Goal: Task Accomplishment & Management: Use online tool/utility

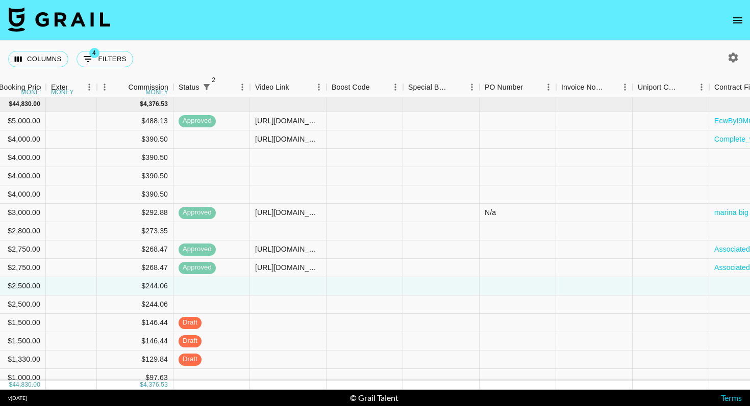
scroll to position [0, 1033]
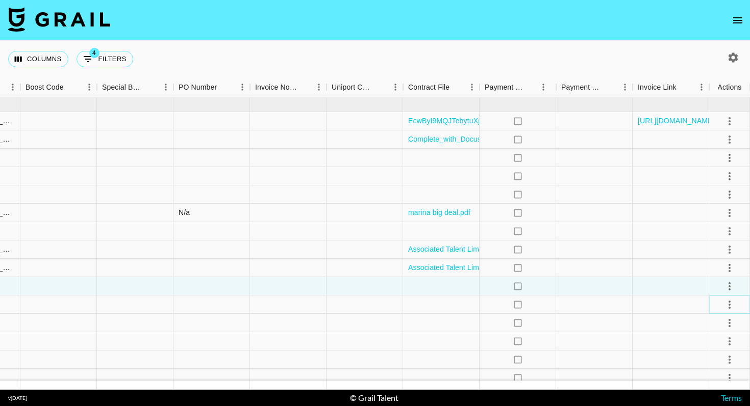
click at [725, 306] on icon "select merge strategy" at bounding box center [729, 305] width 12 height 12
click at [708, 212] on li "Confirm" at bounding box center [716, 209] width 66 height 18
click at [710, 242] on li "Draft Created" at bounding box center [716, 246] width 66 height 18
click at [303, 307] on div at bounding box center [288, 305] width 76 height 18
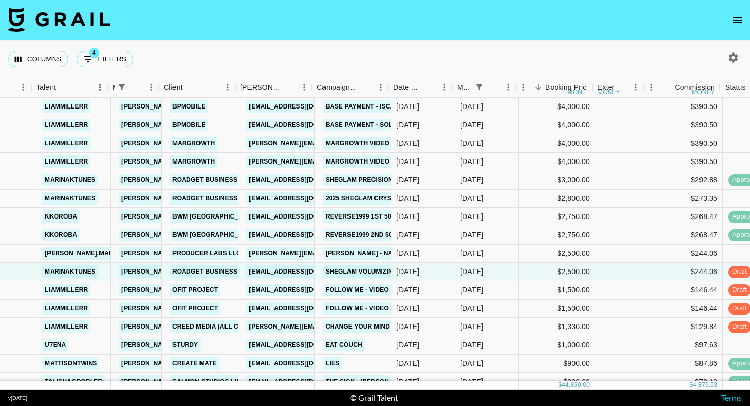
scroll to position [31, 177]
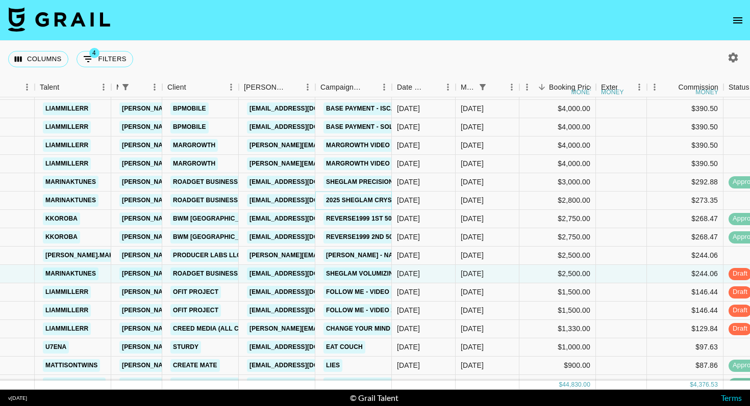
click at [377, 198] on link "2025 SHEGLAM Crystal Jelly Glaze Stick NEW SHEADES Campaign!" at bounding box center [439, 200] width 232 height 13
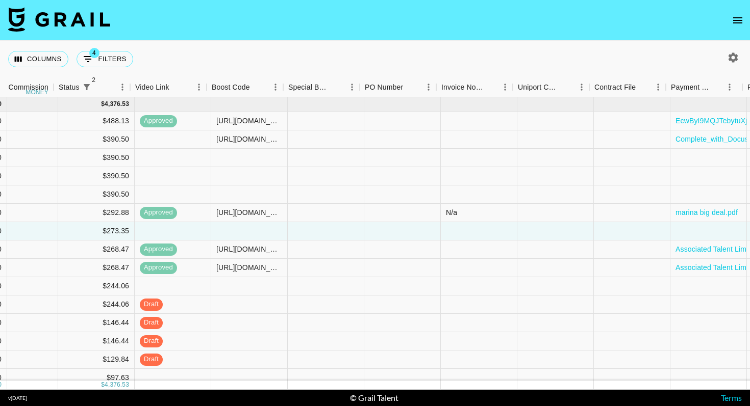
scroll to position [0, 1033]
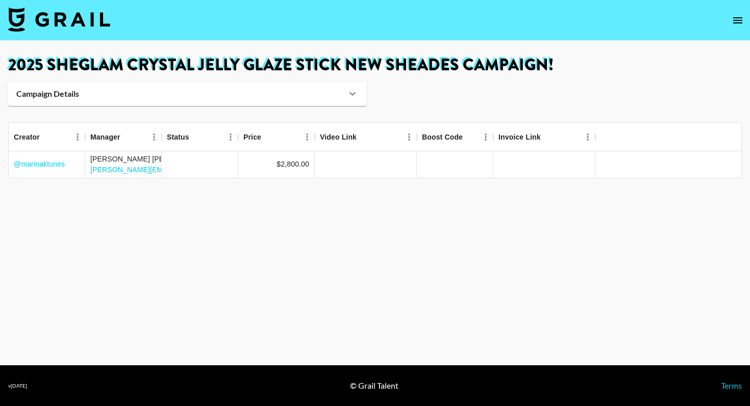
click at [309, 57] on h1 "2025 SHEGLAM Crystal Jelly Glaze Stick NEW SHEADES Campaign!" at bounding box center [374, 65] width 733 height 16
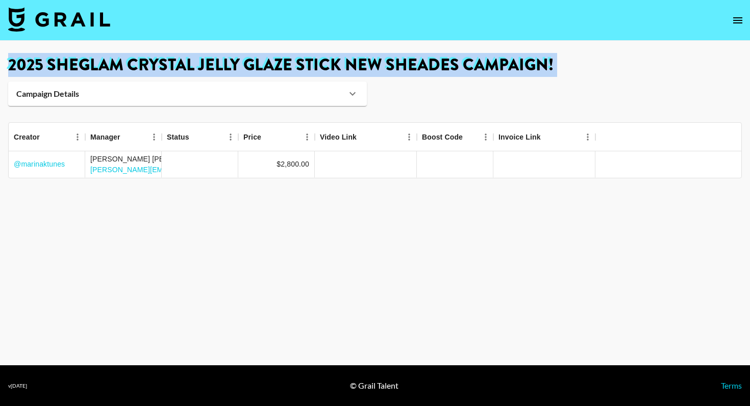
copy main "2025 SHEGLAM Crystal Jelly Glaze Stick NEW SHEADES Campaign! Campaign Details B…"
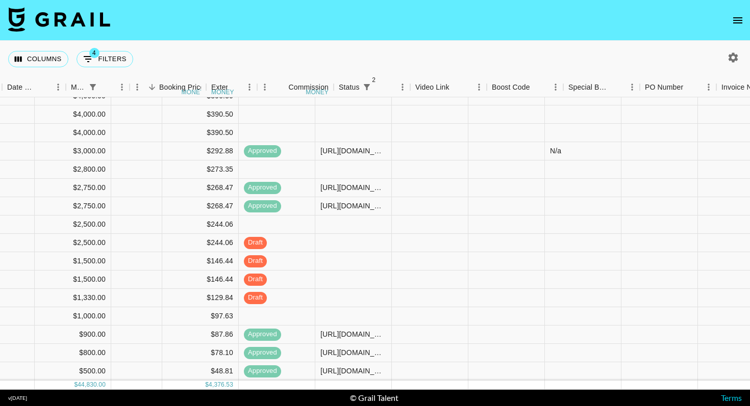
scroll to position [62, 566]
